Goal: Task Accomplishment & Management: Use online tool/utility

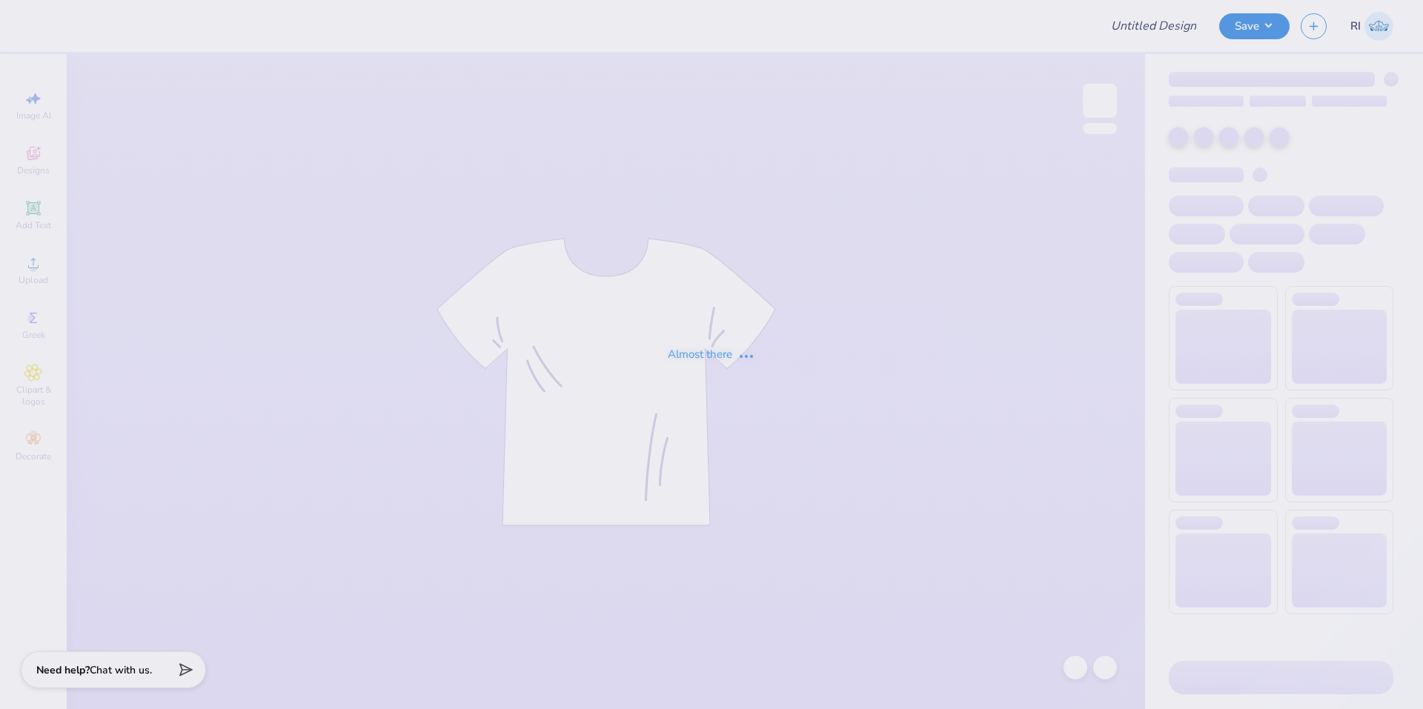
type input "515451A"
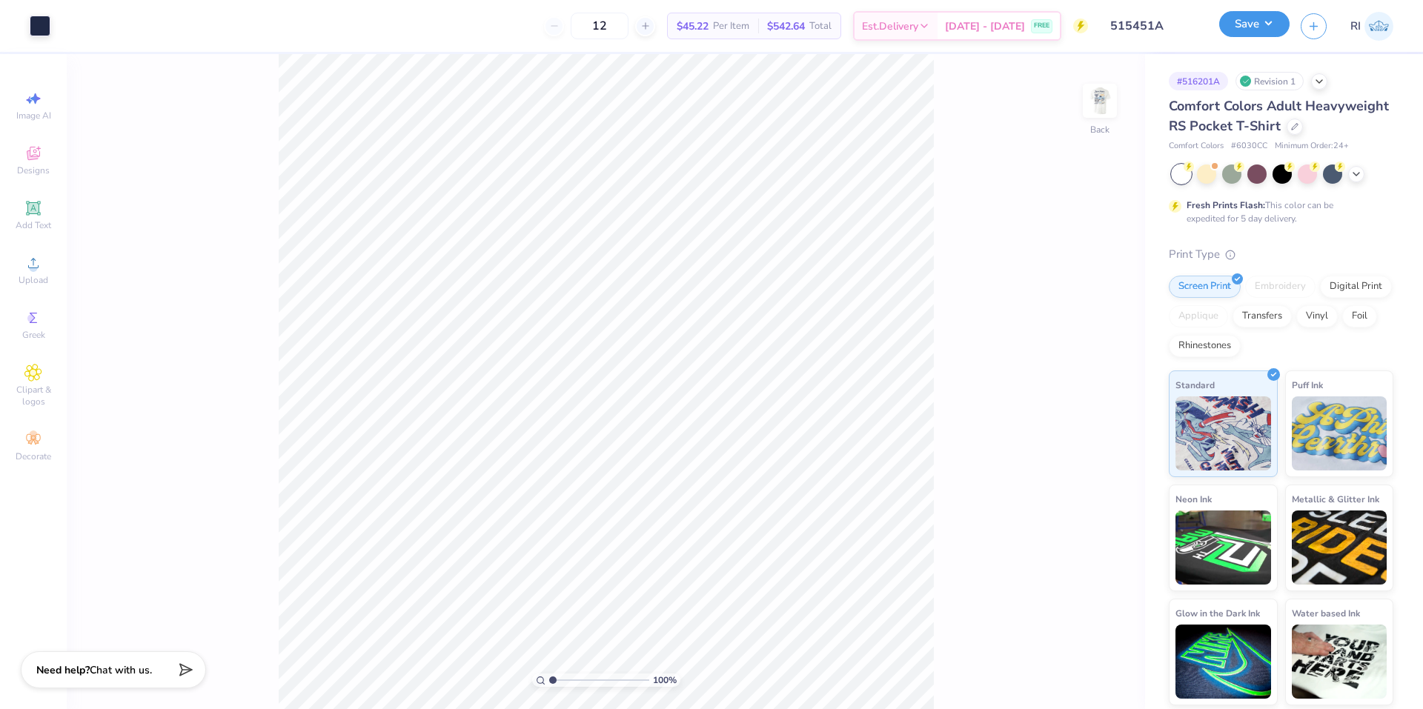
click at [1275, 36] on button "Save" at bounding box center [1254, 24] width 70 height 26
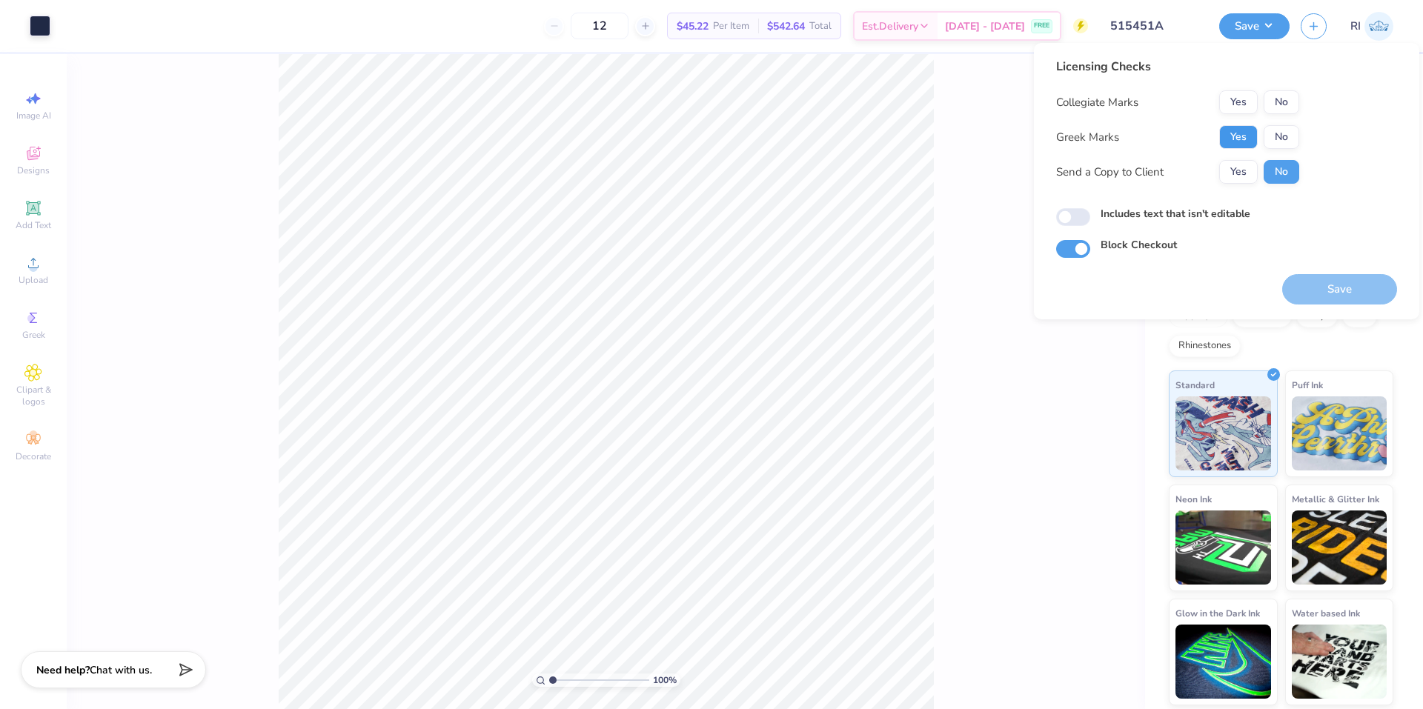
click at [1241, 130] on button "Yes" at bounding box center [1238, 137] width 39 height 24
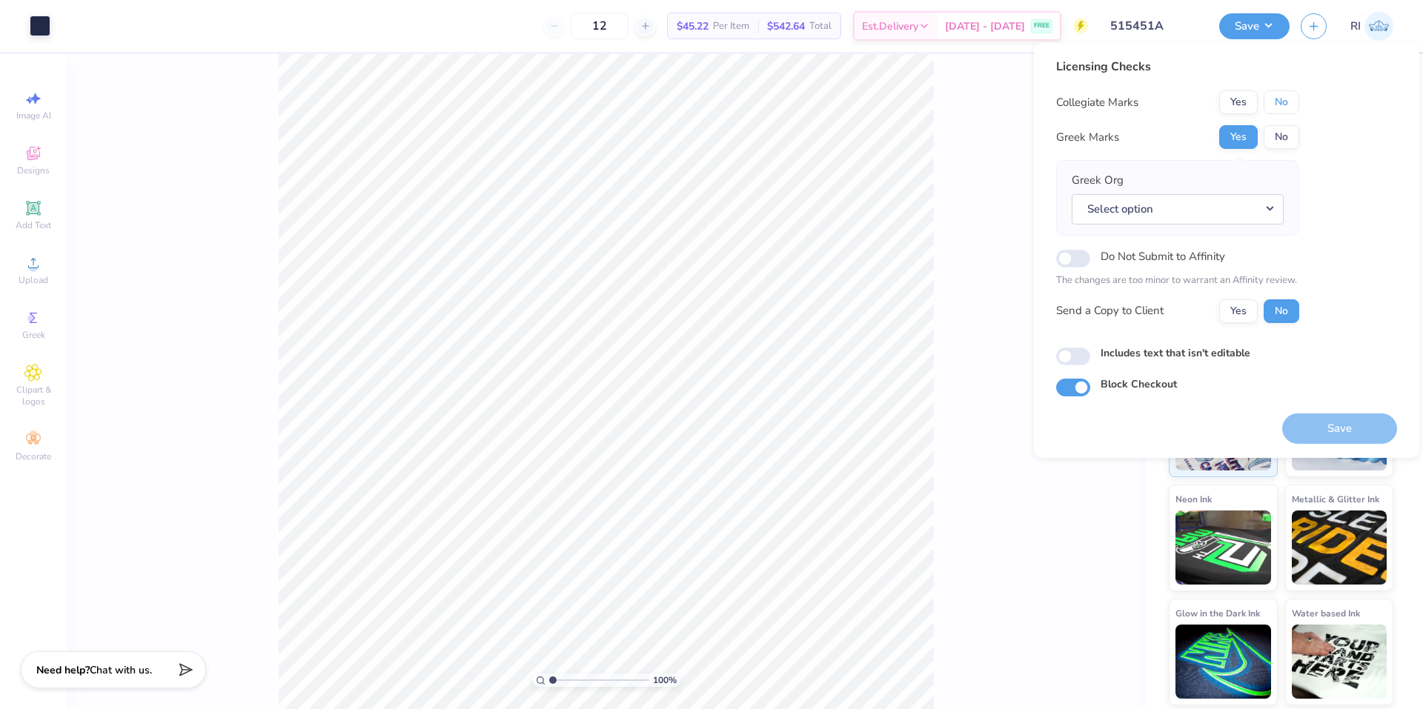
click at [1275, 102] on button "No" at bounding box center [1281, 102] width 36 height 24
click at [1207, 217] on button "Select option" at bounding box center [1178, 209] width 212 height 30
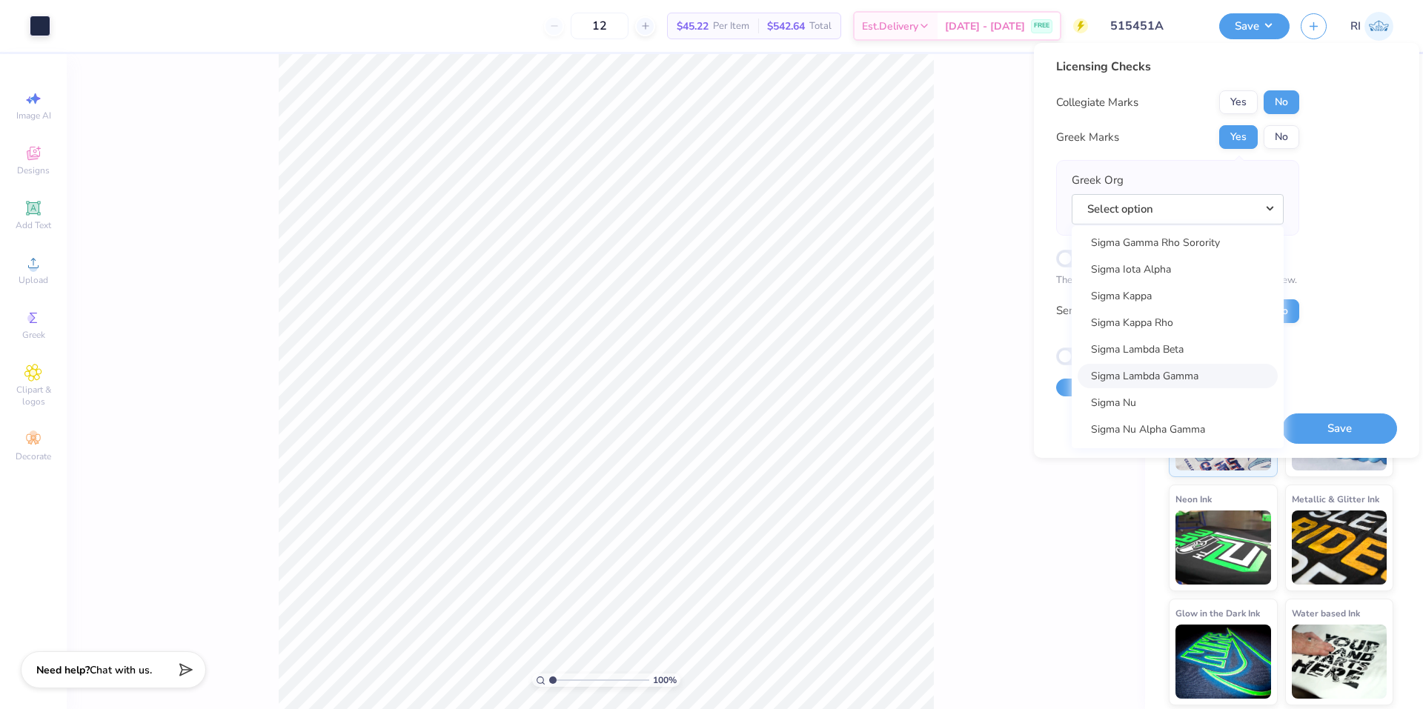
scroll to position [9658, 0]
click at [1180, 295] on link "Sigma Kappa" at bounding box center [1177, 297] width 200 height 24
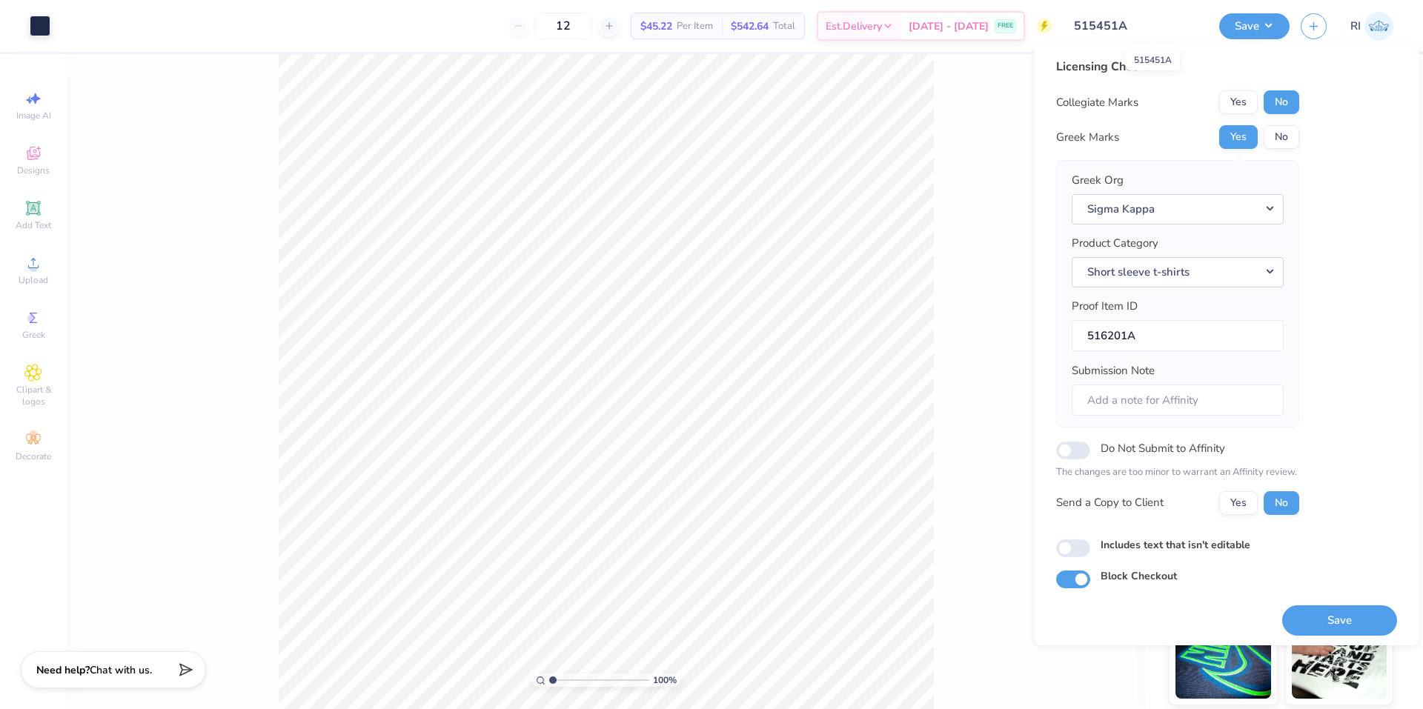
drag, startPoint x: 1166, startPoint y: 27, endPoint x: 1077, endPoint y: 24, distance: 89.7
click at [1077, 24] on input "515451A" at bounding box center [1135, 26] width 145 height 30
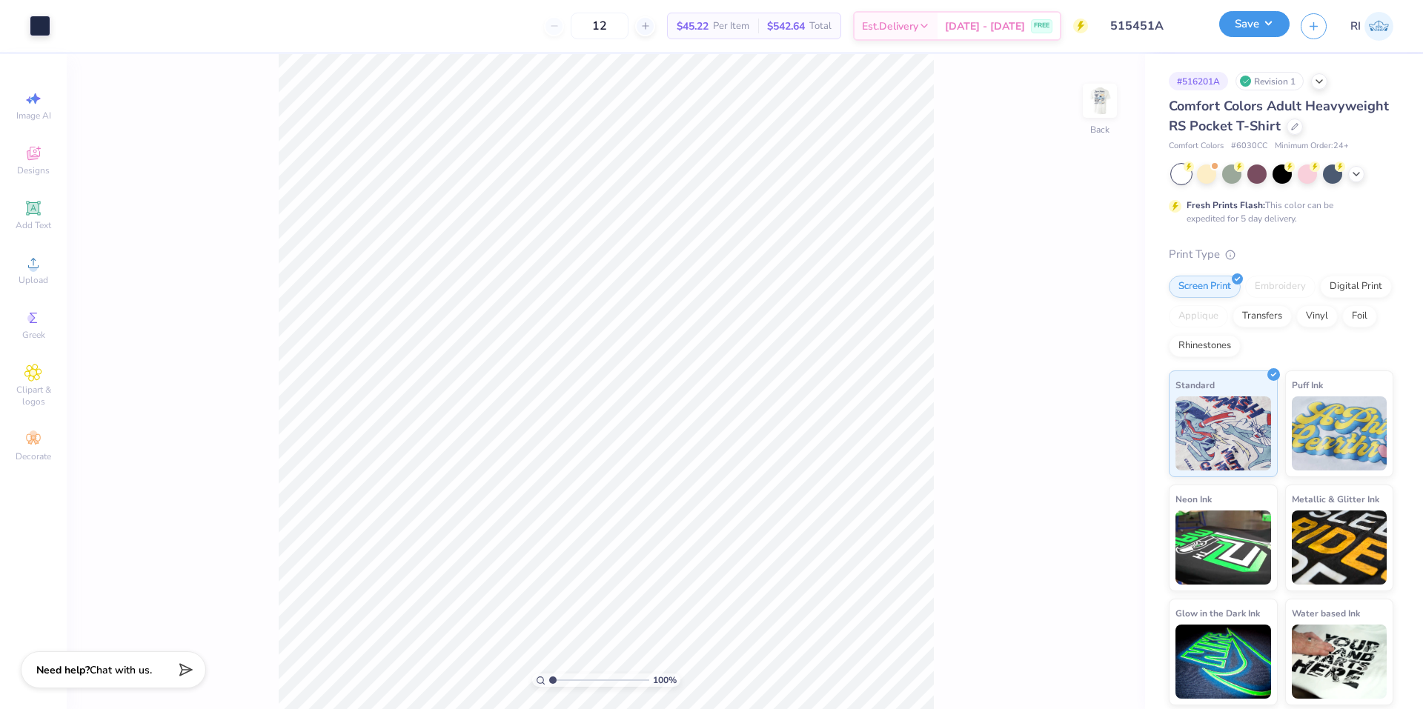
click at [1278, 28] on button "Save" at bounding box center [1254, 24] width 70 height 26
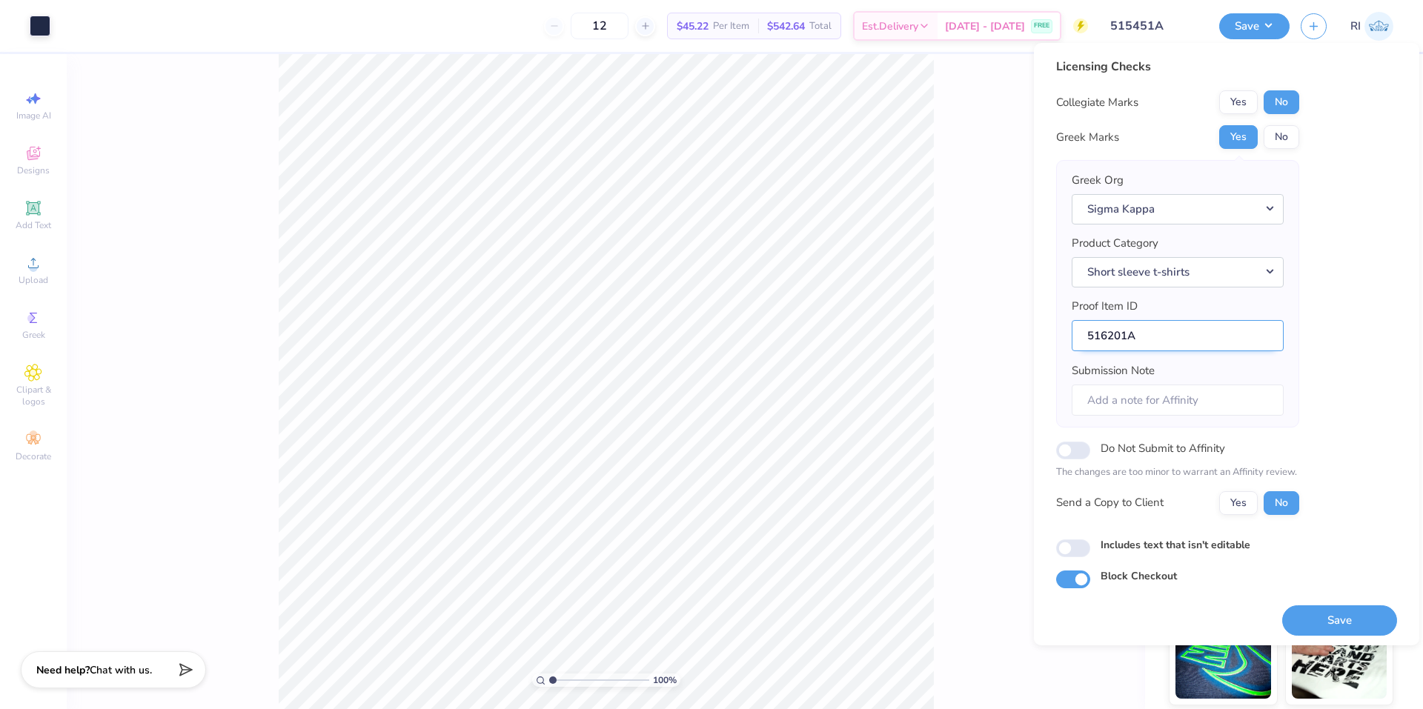
click at [1170, 333] on input "516201A" at bounding box center [1178, 336] width 212 height 32
paste input "text"
type input "516201A"
click at [1325, 343] on div "Licensing Checks Collegiate Marks Yes No Greek Marks Yes No Greek Org Sigma Kap…" at bounding box center [1226, 323] width 341 height 531
click at [1318, 616] on button "Save" at bounding box center [1339, 620] width 115 height 30
